Goal: Task Accomplishment & Management: Use online tool/utility

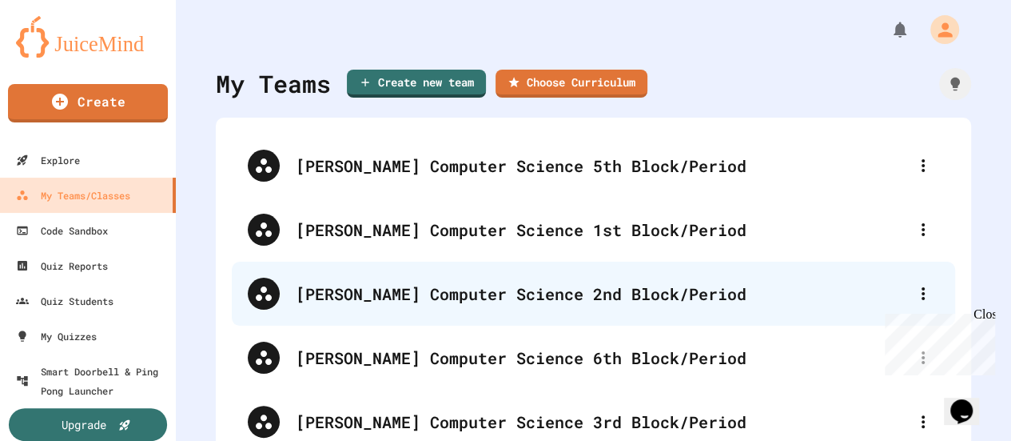
scroll to position [105, 0]
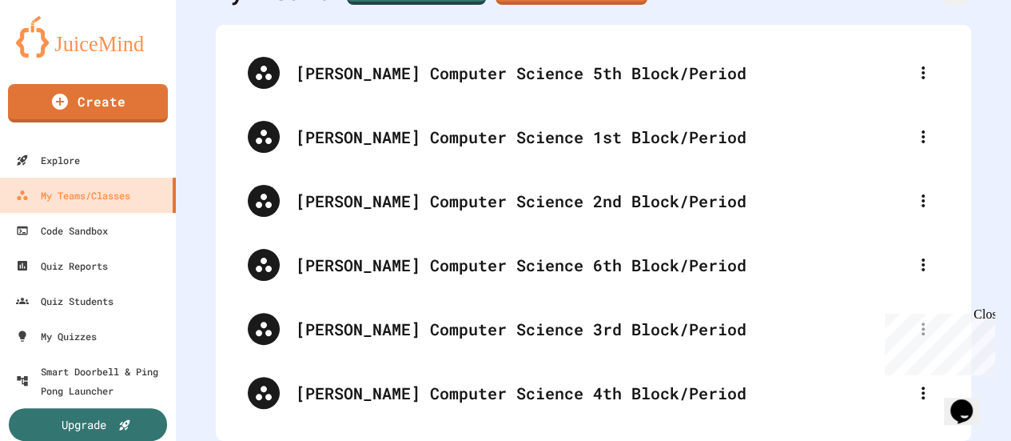
click at [984, 313] on div "Close" at bounding box center [984, 317] width 20 height 20
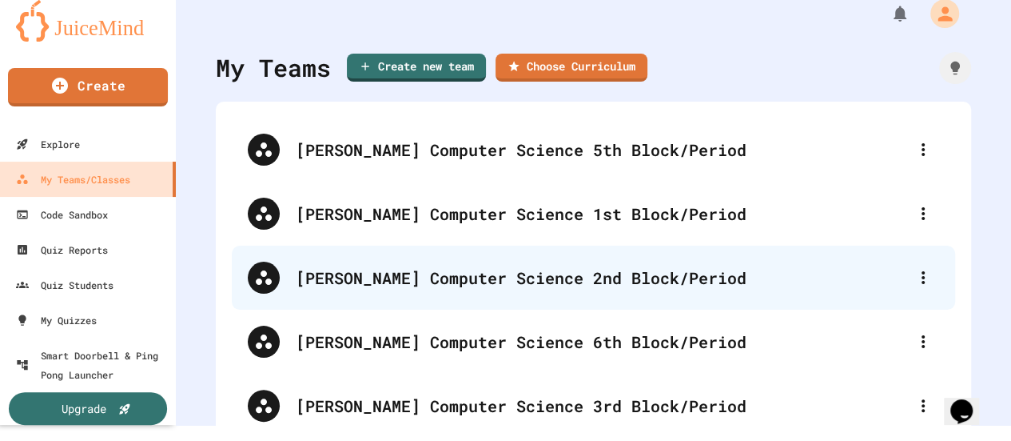
scroll to position [0, 0]
